Goal: Information Seeking & Learning: Learn about a topic

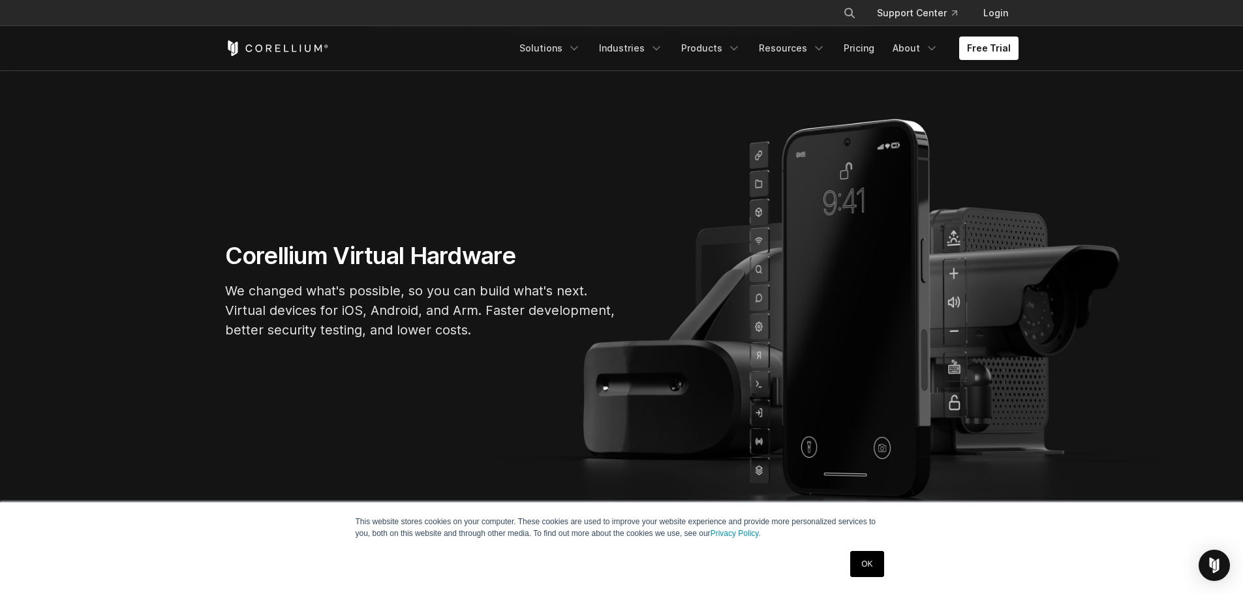
scroll to position [65, 0]
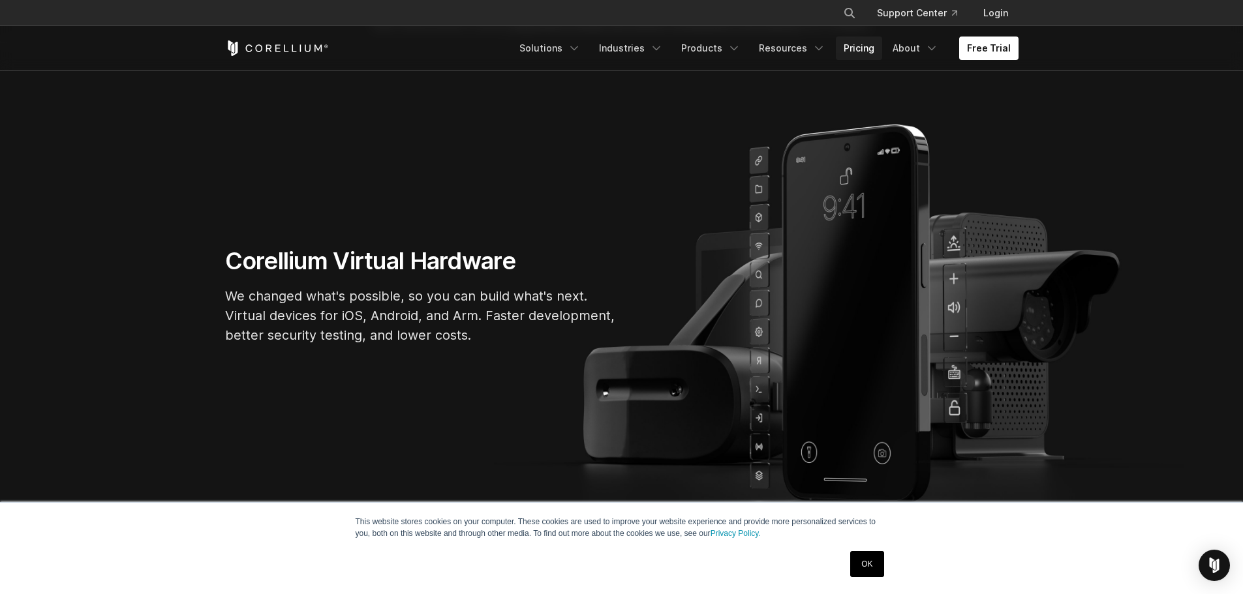
click at [857, 48] on link "Pricing" at bounding box center [859, 48] width 46 height 23
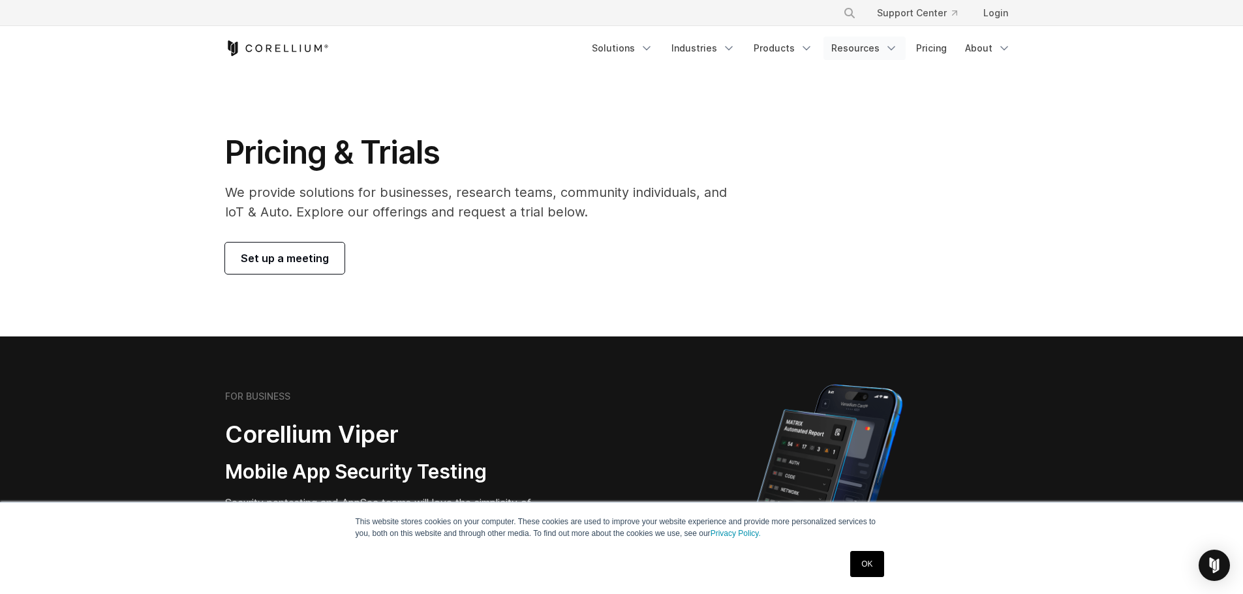
click at [828, 46] on link "Resources" at bounding box center [864, 48] width 82 height 23
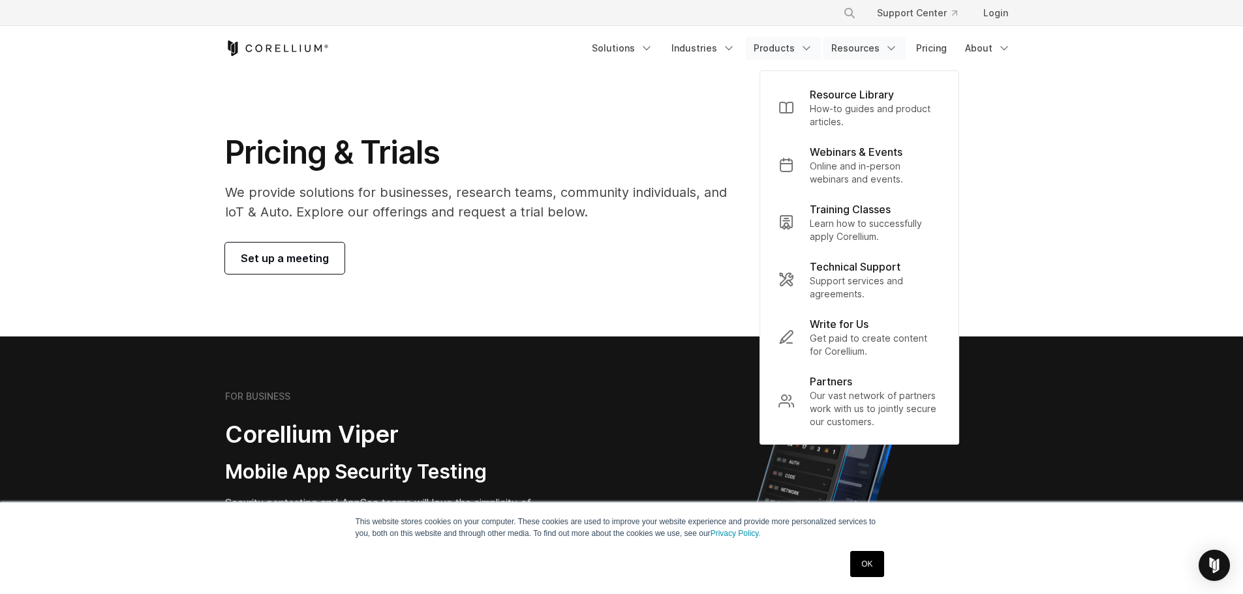
click at [795, 44] on link "Products" at bounding box center [783, 48] width 75 height 23
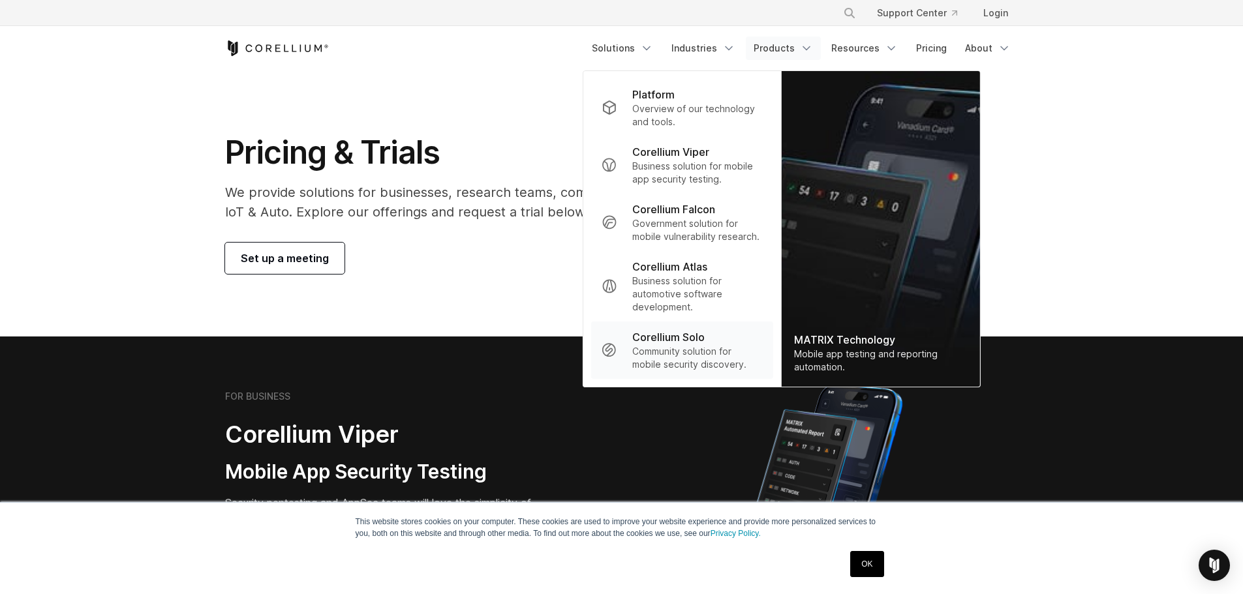
click at [719, 359] on p "Community solution for mobile security discovery." at bounding box center [697, 358] width 130 height 26
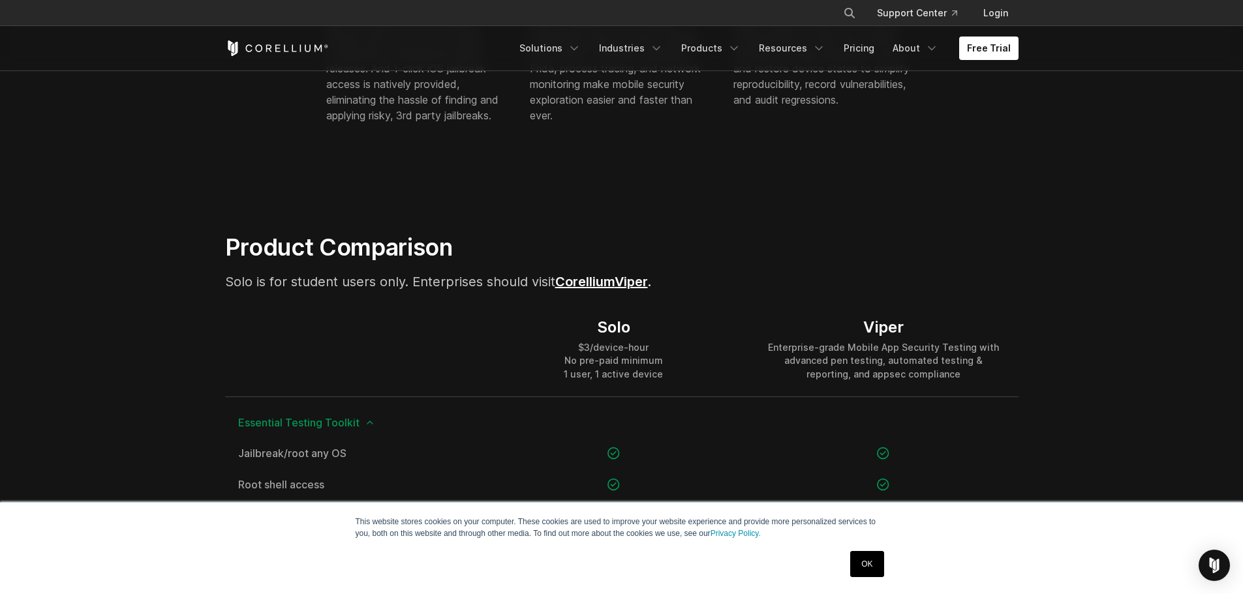
scroll to position [718, 0]
drag, startPoint x: 637, startPoint y: 359, endPoint x: 597, endPoint y: 362, distance: 39.9
click at [602, 361] on div "$3/device-hour No pre-paid minimum 1 user, 1 active device" at bounding box center [613, 360] width 99 height 39
click at [561, 367] on div "Solo $3/device-hour No pre-paid minimum 1 user, 1 active device" at bounding box center [613, 348] width 269 height 94
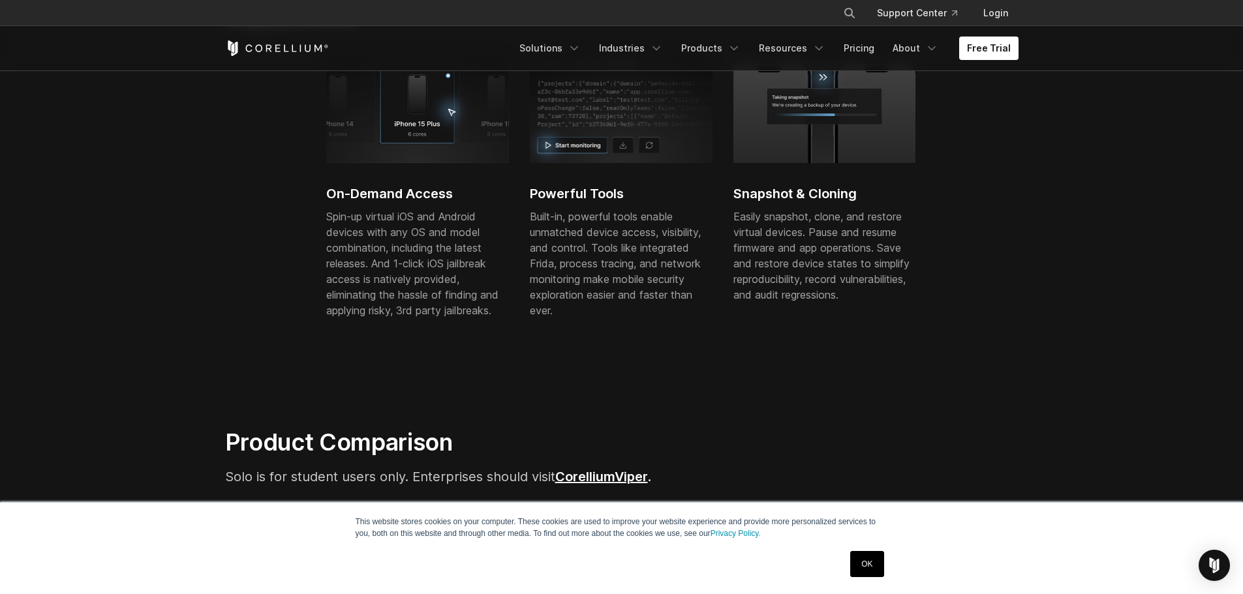
scroll to position [587, 0]
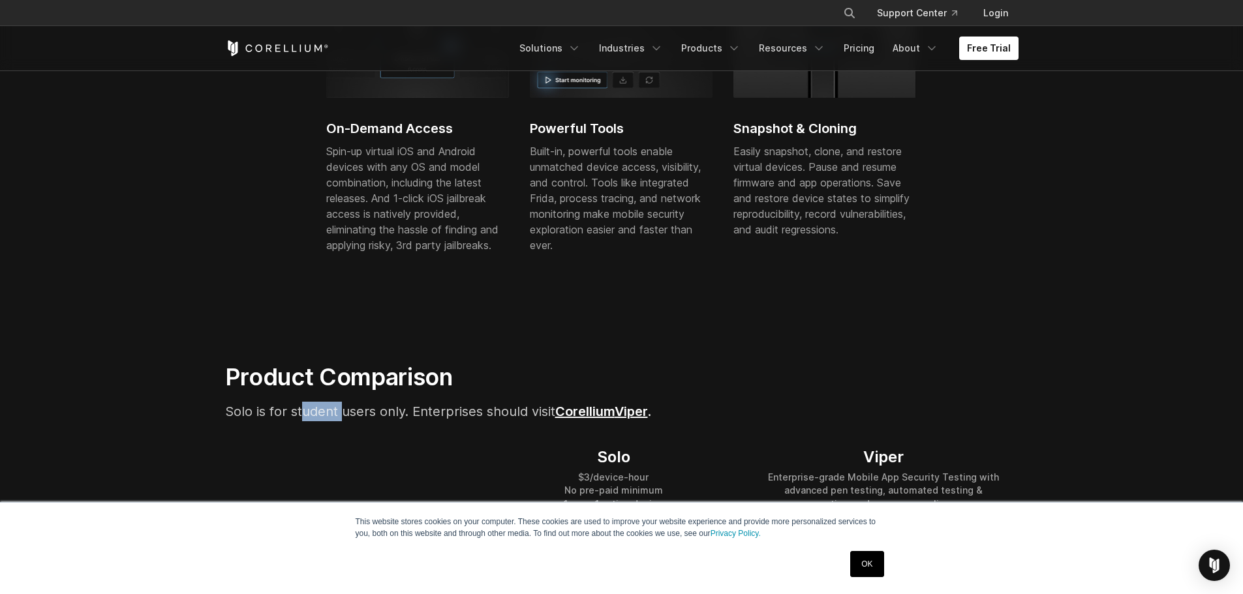
drag, startPoint x: 301, startPoint y: 408, endPoint x: 344, endPoint y: 410, distance: 43.1
click at [344, 410] on span "Solo is for student users only. Enterprises should visit Corellium" at bounding box center [419, 412] width 389 height 16
click at [386, 412] on span "Solo is for student users only. Enterprises should visit Corellium" at bounding box center [419, 412] width 389 height 16
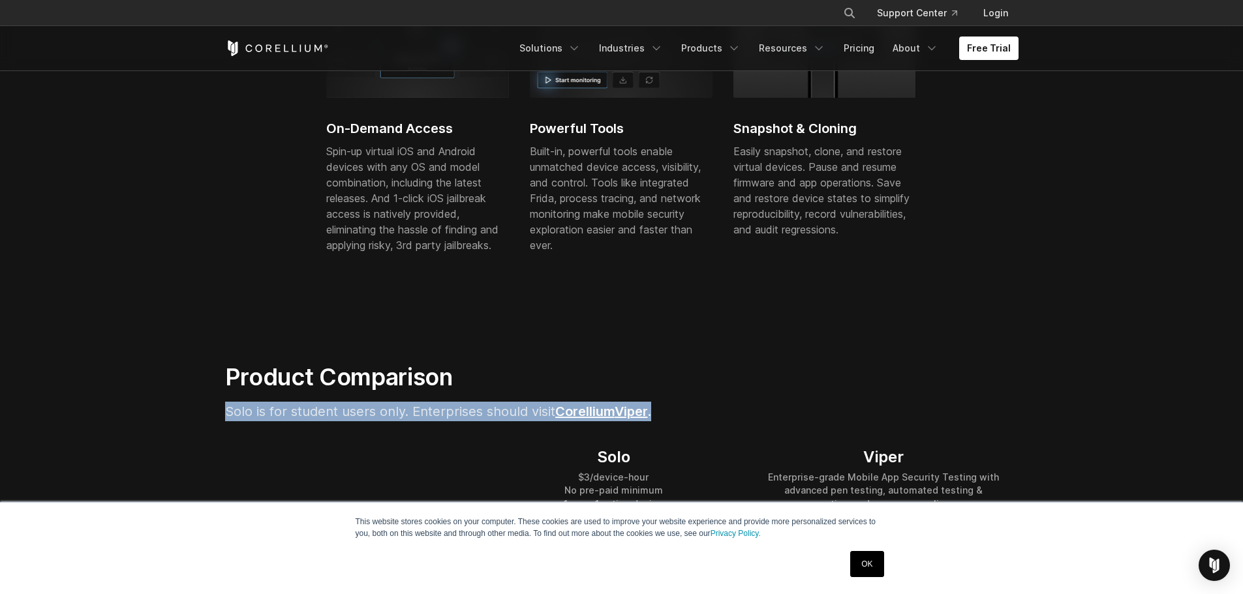
click at [386, 412] on span "Solo is for student users only. Enterprises should visit Corellium" at bounding box center [419, 412] width 389 height 16
click at [297, 416] on span "Solo is for student users only. Enterprises should visit Corellium" at bounding box center [419, 412] width 389 height 16
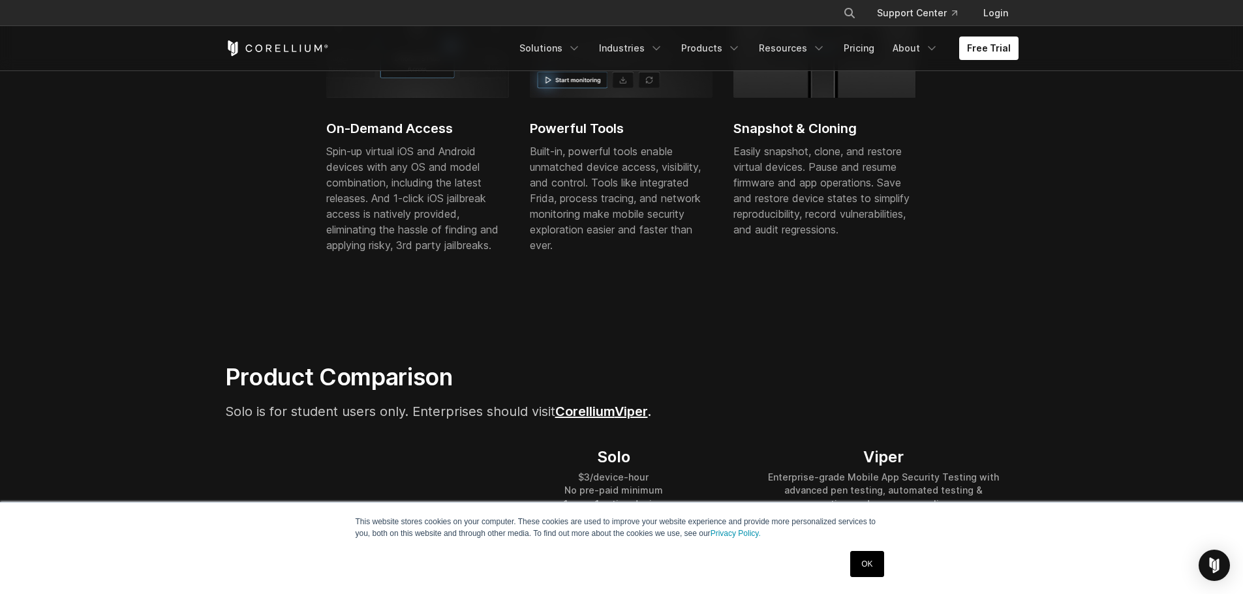
click at [229, 404] on span "Solo is for student users only. Enterprises should visit Corellium" at bounding box center [419, 412] width 389 height 16
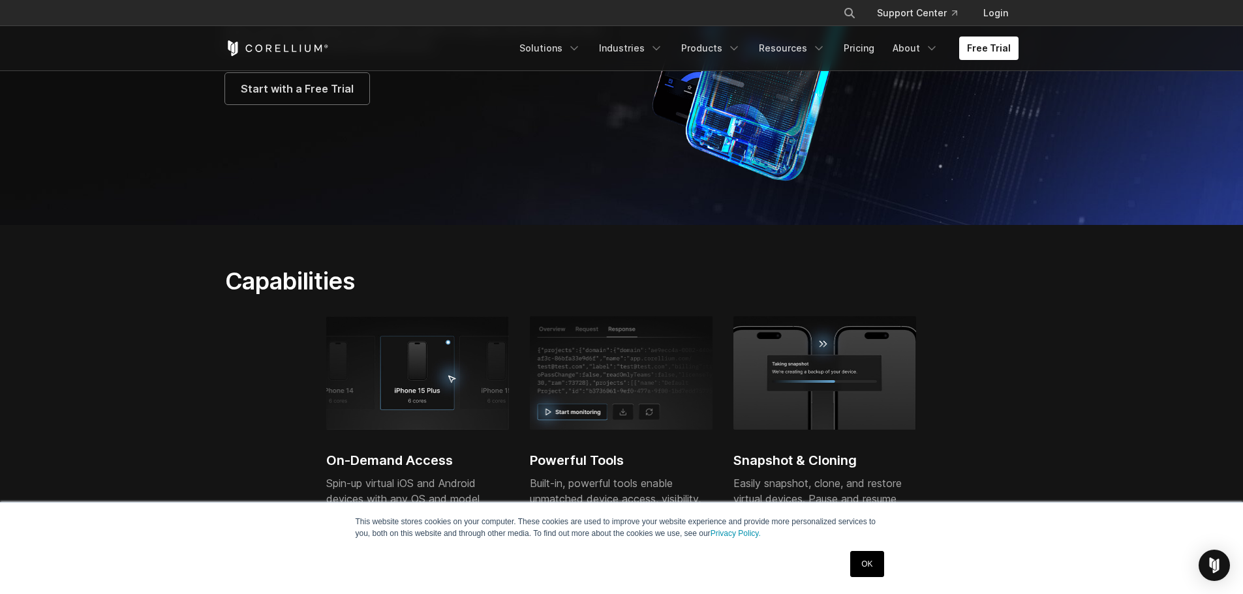
scroll to position [0, 0]
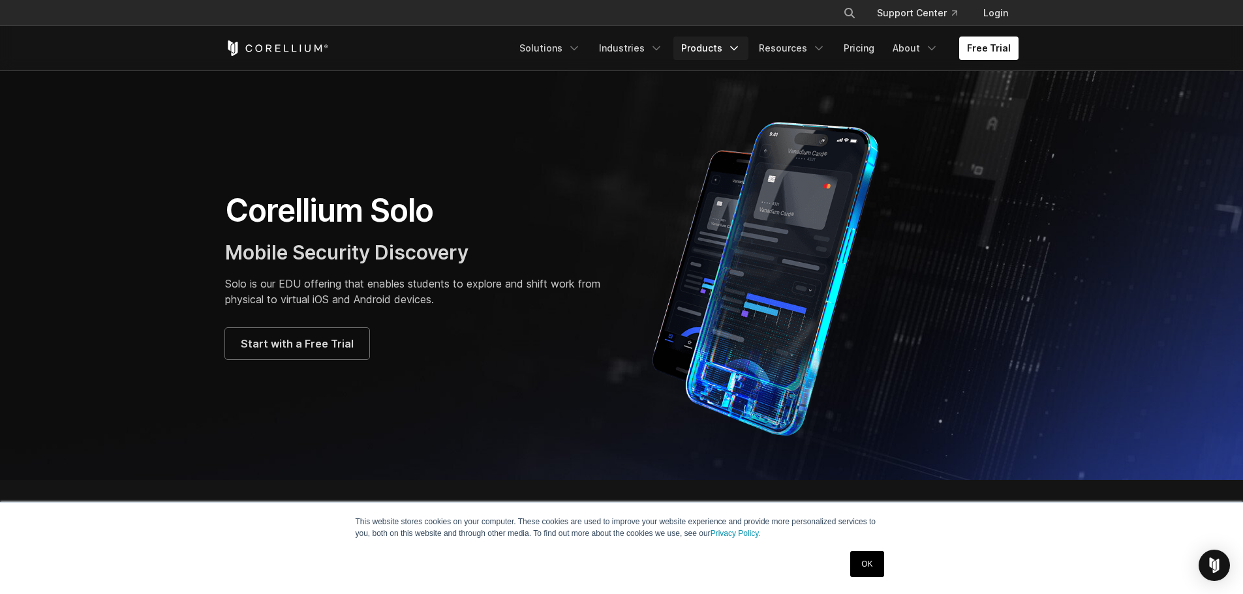
click at [693, 52] on link "Products" at bounding box center [710, 48] width 75 height 23
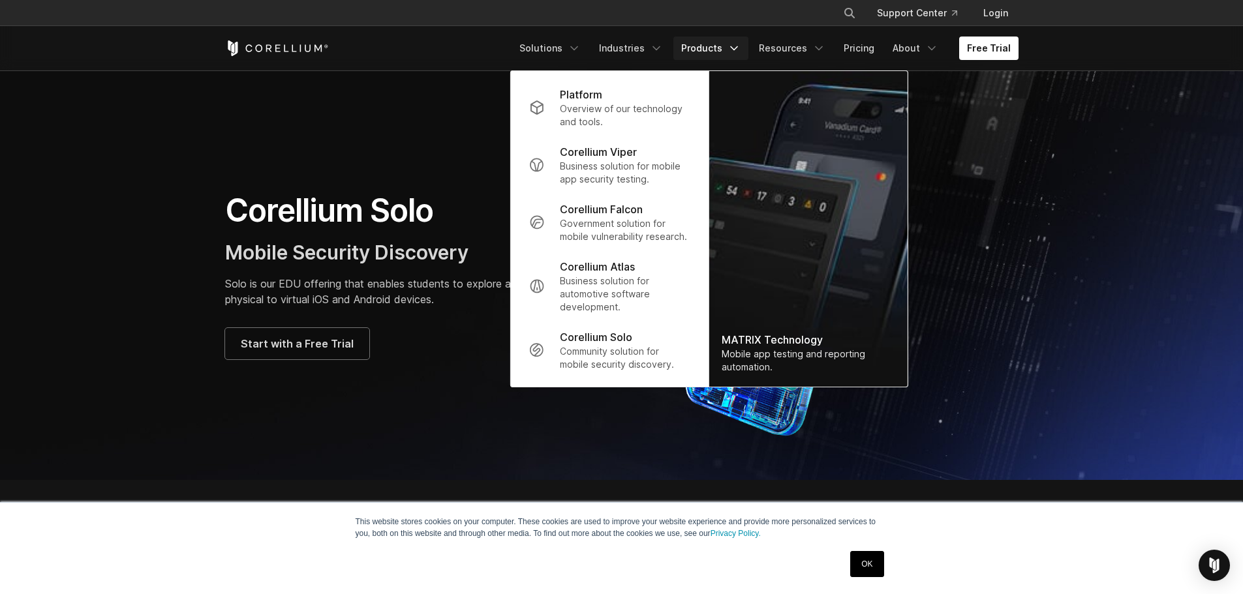
click at [511, 43] on div "Free Trial" at bounding box center [368, 48] width 286 height 16
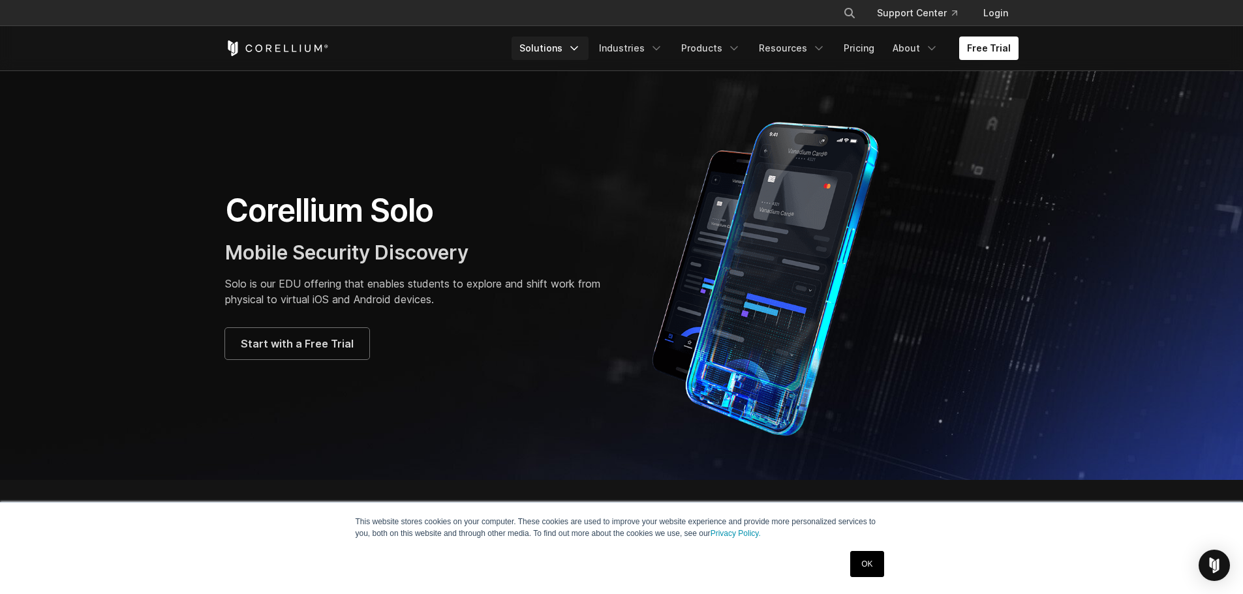
click at [553, 53] on link "Solutions" at bounding box center [549, 48] width 77 height 23
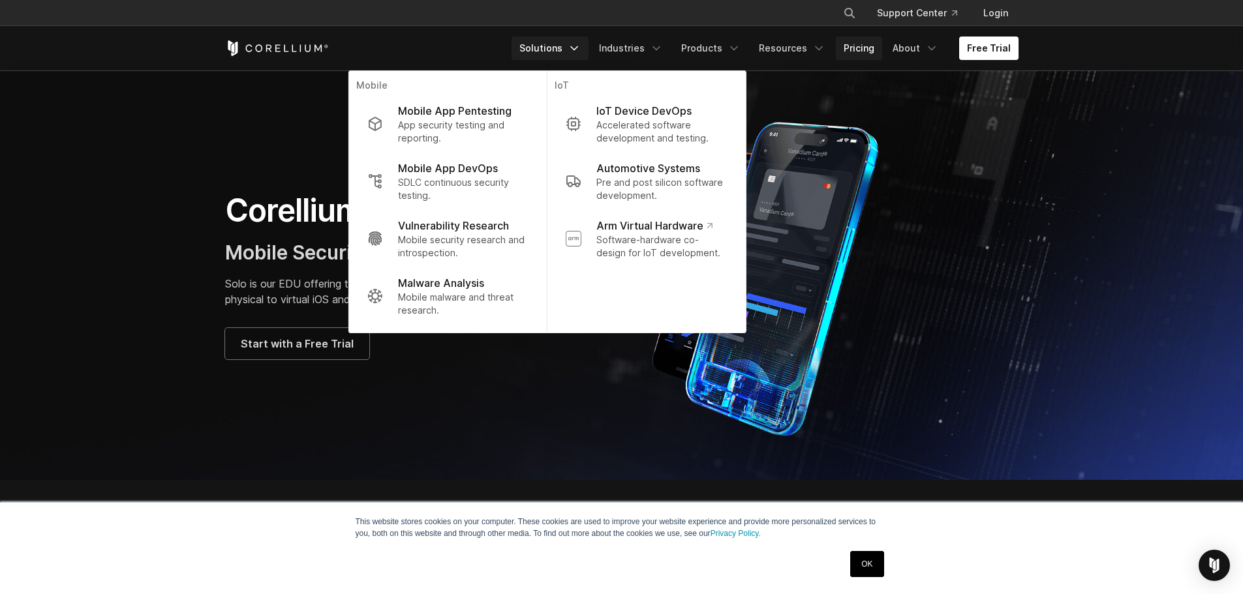
click at [854, 47] on link "Pricing" at bounding box center [859, 48] width 46 height 23
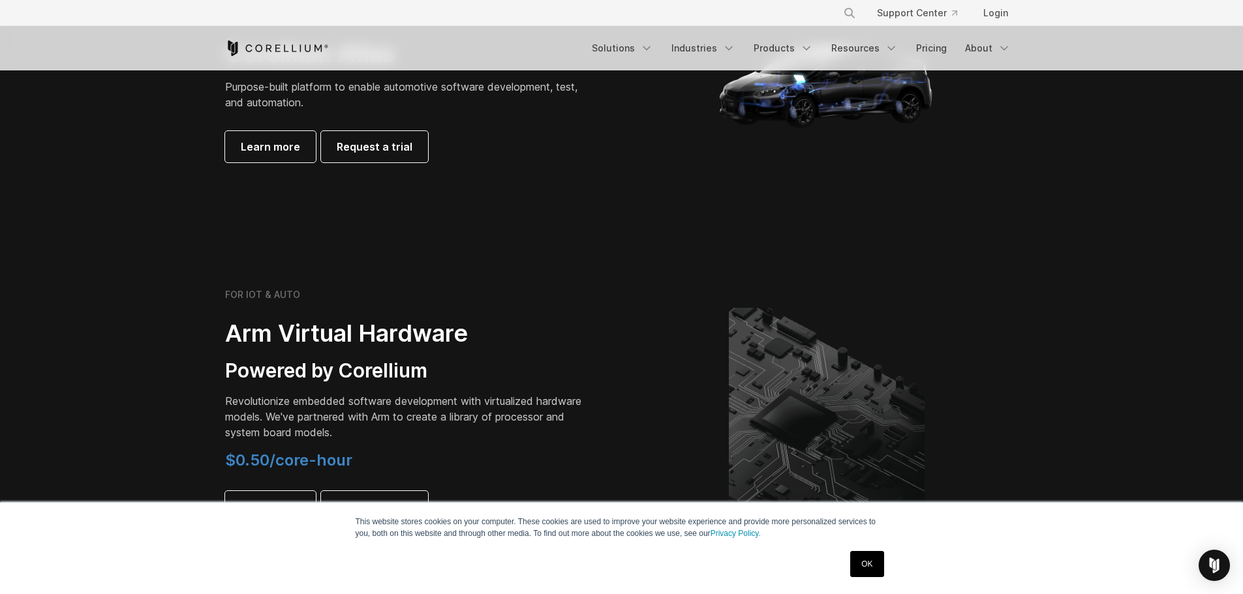
scroll to position [1174, 0]
